Goal: Task Accomplishment & Management: Manage account settings

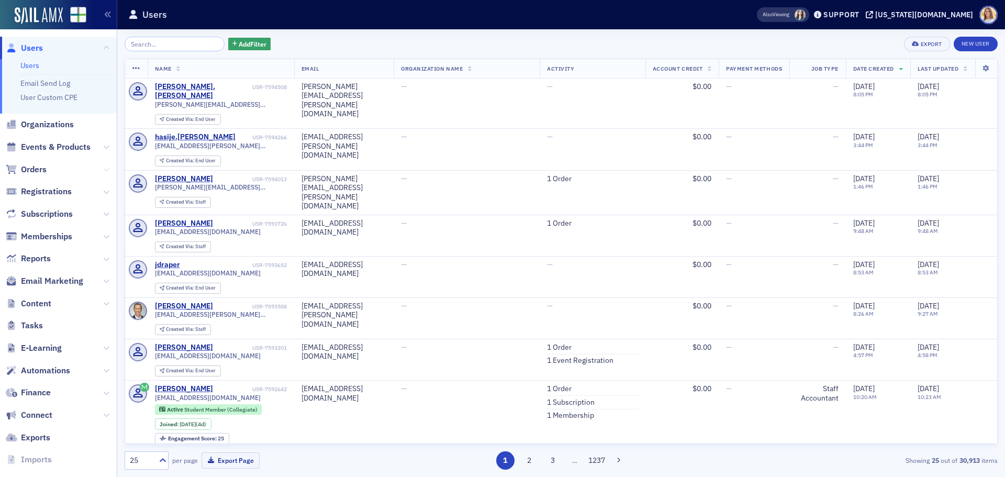
click at [103, 169] on icon at bounding box center [106, 169] width 6 height 6
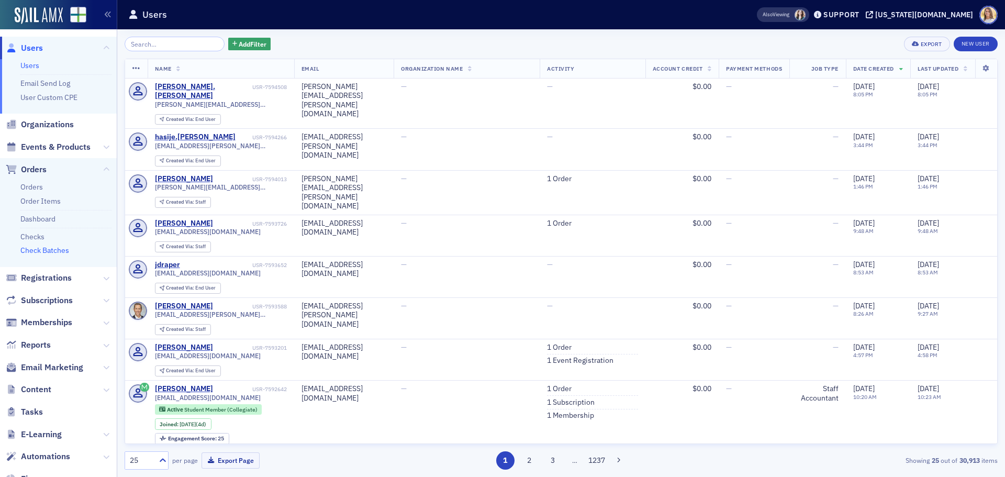
click at [53, 252] on link "Check Batches" at bounding box center [44, 249] width 49 height 9
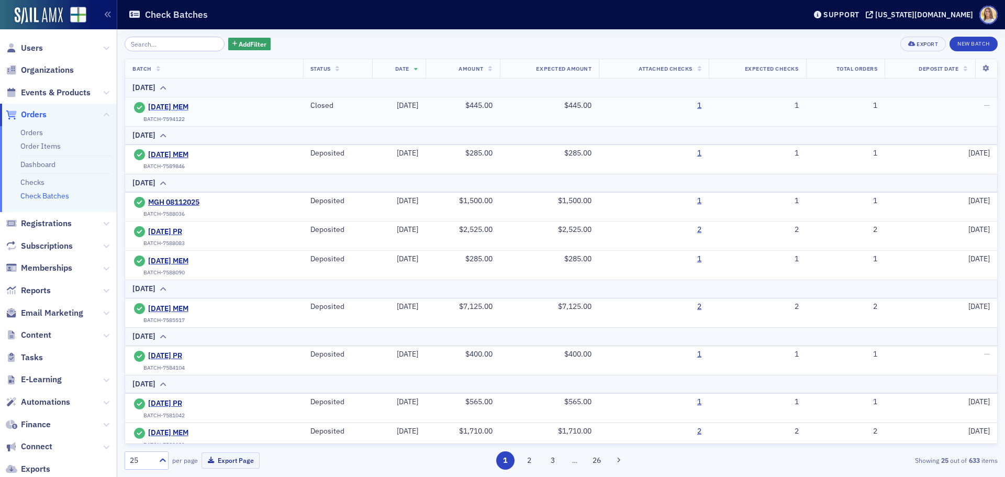
click at [182, 106] on span "[DATE] MEM" at bounding box center [195, 107] width 95 height 9
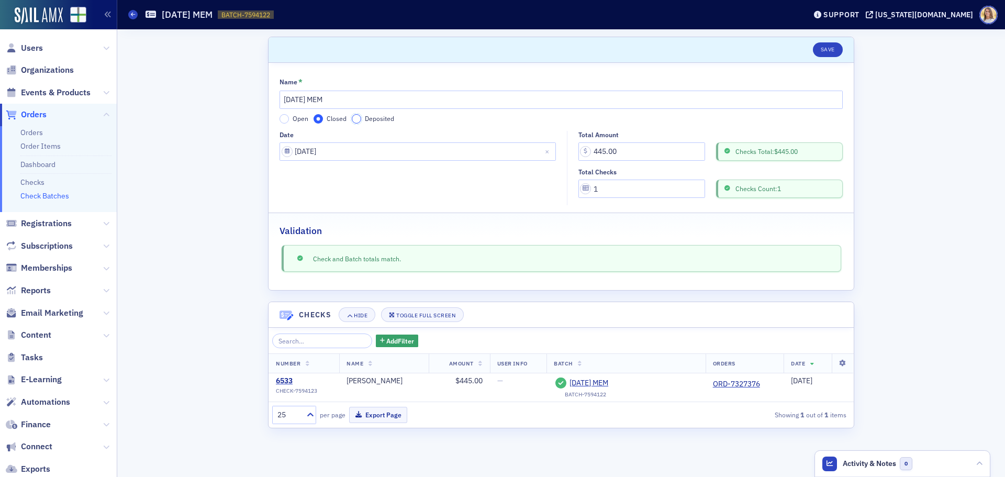
click at [355, 116] on input "Deposited" at bounding box center [356, 118] width 9 height 9
click at [428, 195] on input "Deposit Date" at bounding box center [417, 189] width 276 height 18
select select "7"
select select "2025"
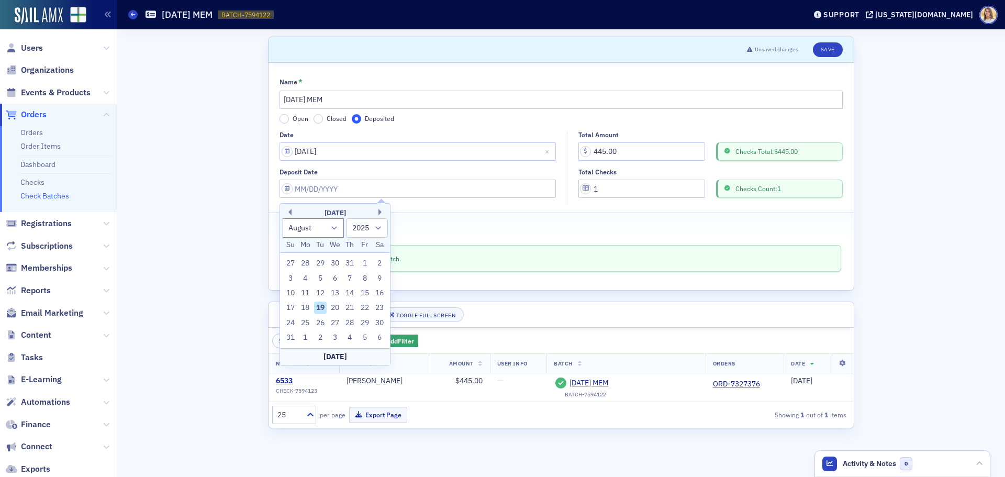
click at [311, 310] on div "18" at bounding box center [305, 307] width 13 height 13
type input "[DATE]"
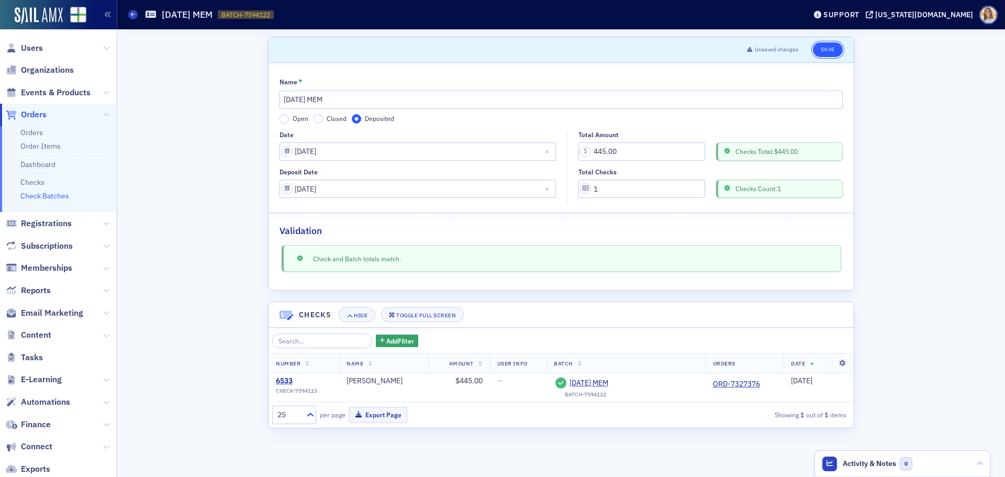
click at [834, 48] on button "Save" at bounding box center [828, 49] width 30 height 15
click at [837, 53] on button "Save" at bounding box center [828, 49] width 30 height 15
click at [345, 103] on input "[DATE] MEM" at bounding box center [560, 100] width 563 height 18
drag, startPoint x: 346, startPoint y: 101, endPoint x: 323, endPoint y: 100, distance: 23.1
click at [323, 100] on input "[DATE] MEM" at bounding box center [560, 100] width 563 height 18
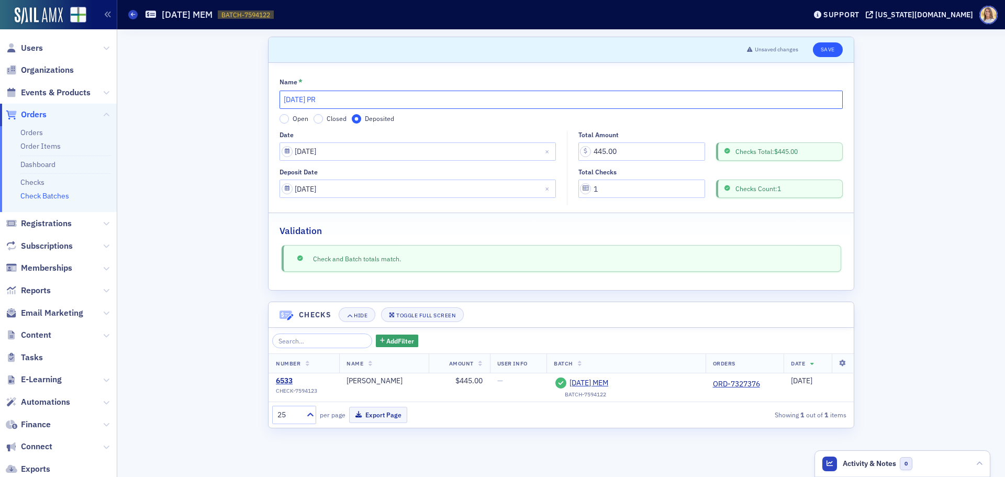
type input "[DATE] PR"
click at [828, 48] on button "Save" at bounding box center [828, 49] width 30 height 15
click at [33, 44] on span "Users" at bounding box center [32, 48] width 22 height 12
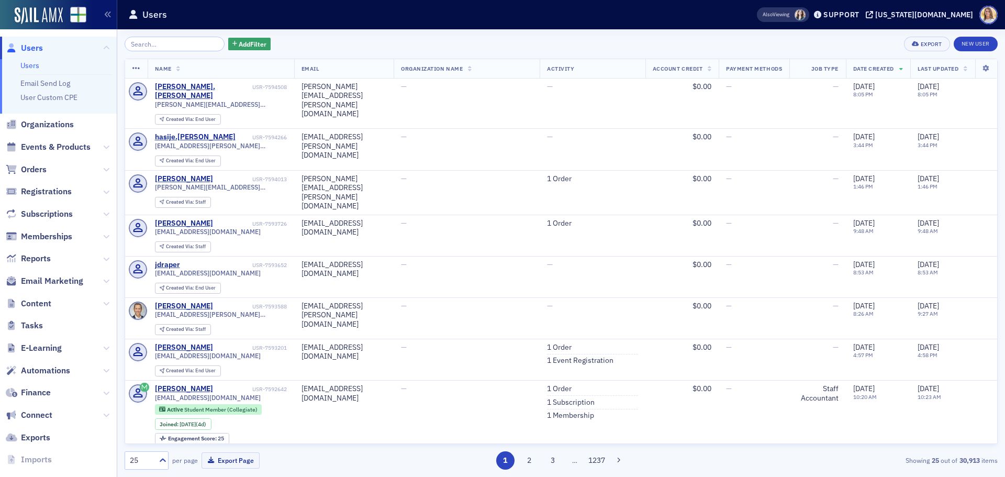
click at [38, 50] on span "Users" at bounding box center [32, 48] width 22 height 12
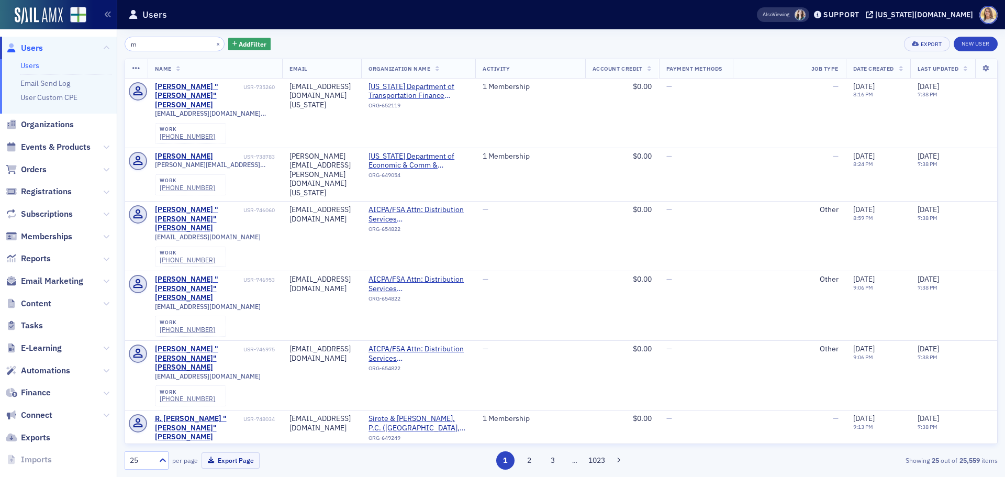
type input "m"
